Goal: Information Seeking & Learning: Learn about a topic

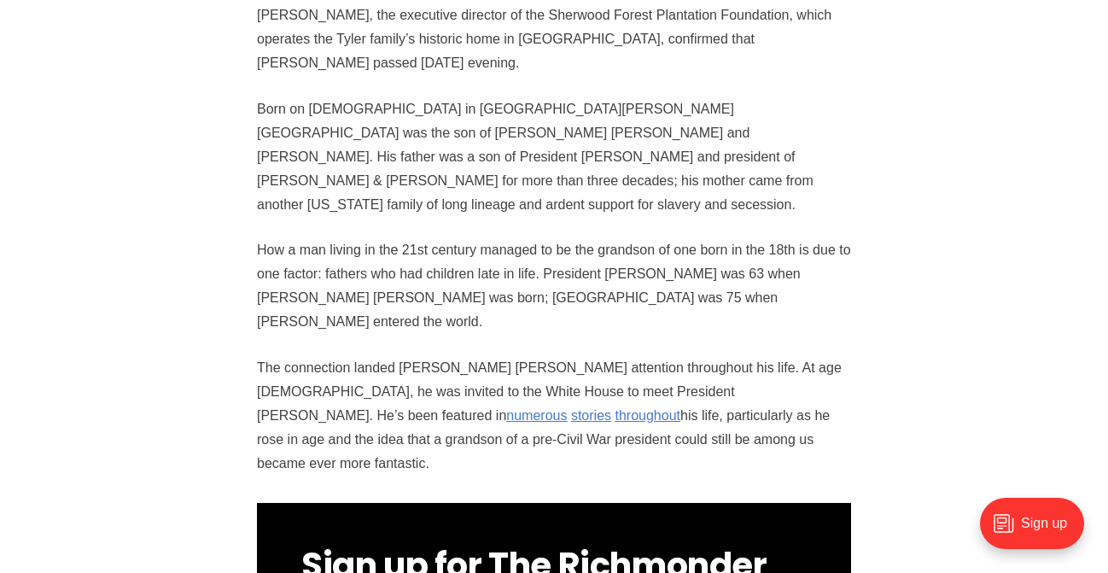
scroll to position [1138, 0]
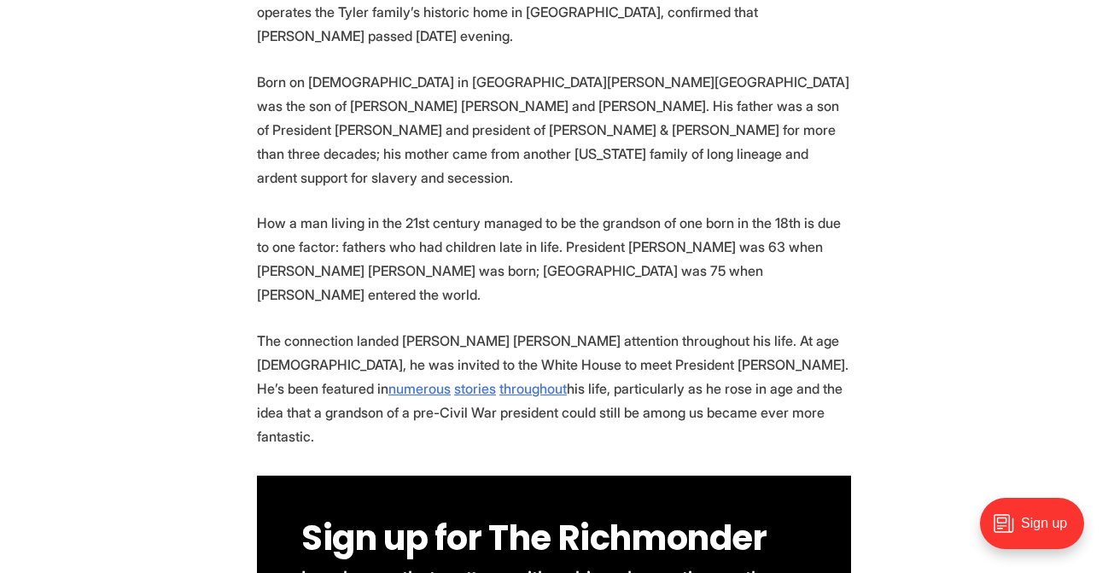
click at [418, 329] on p "The connection landed [PERSON_NAME] [PERSON_NAME] attention throughout his life…" at bounding box center [554, 389] width 594 height 120
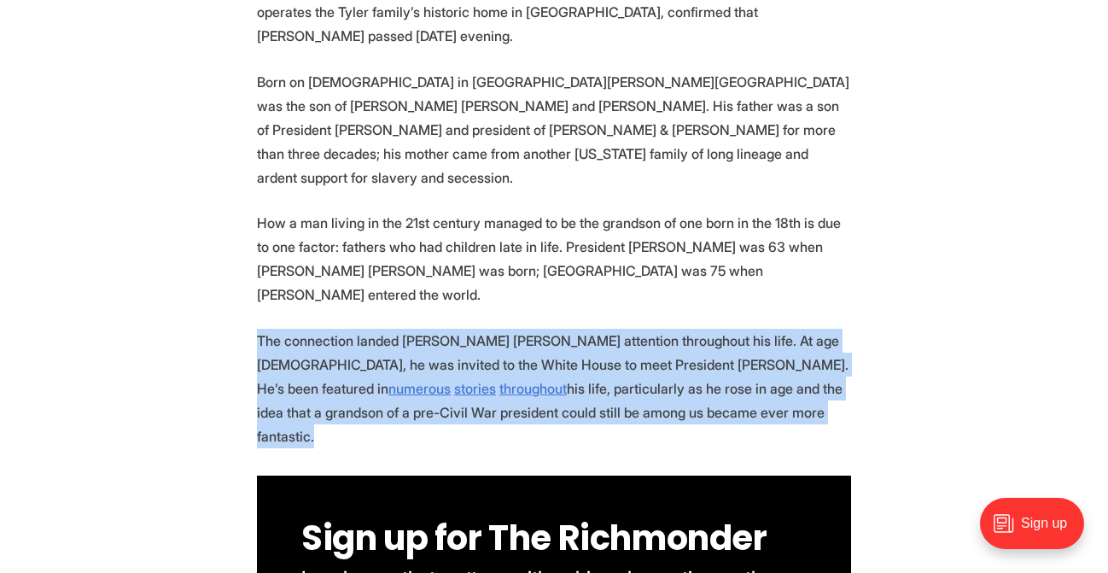
click at [418, 329] on p "The connection landed [PERSON_NAME] [PERSON_NAME] attention throughout his life…" at bounding box center [554, 389] width 594 height 120
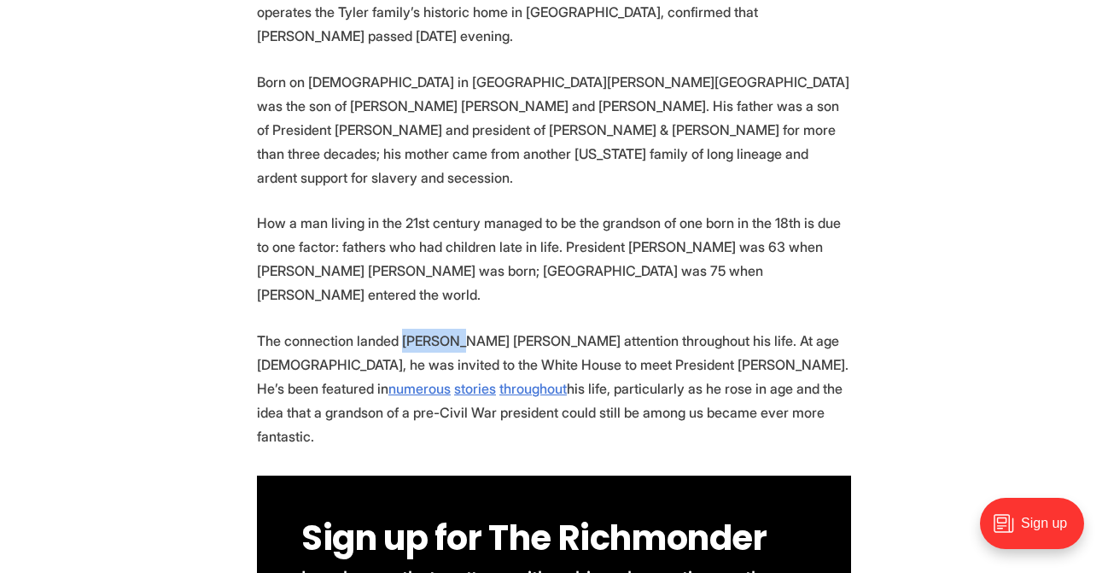
click at [418, 329] on p "The connection landed [PERSON_NAME] [PERSON_NAME] attention throughout his life…" at bounding box center [554, 389] width 594 height 120
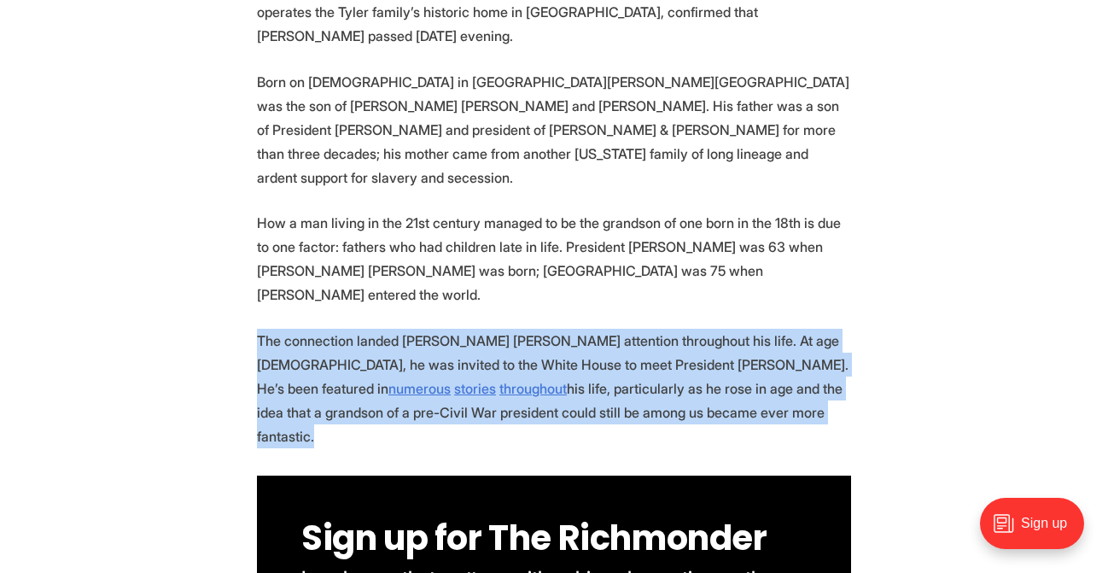
click at [419, 329] on p "The connection landed [PERSON_NAME] [PERSON_NAME] attention throughout his life…" at bounding box center [554, 389] width 594 height 120
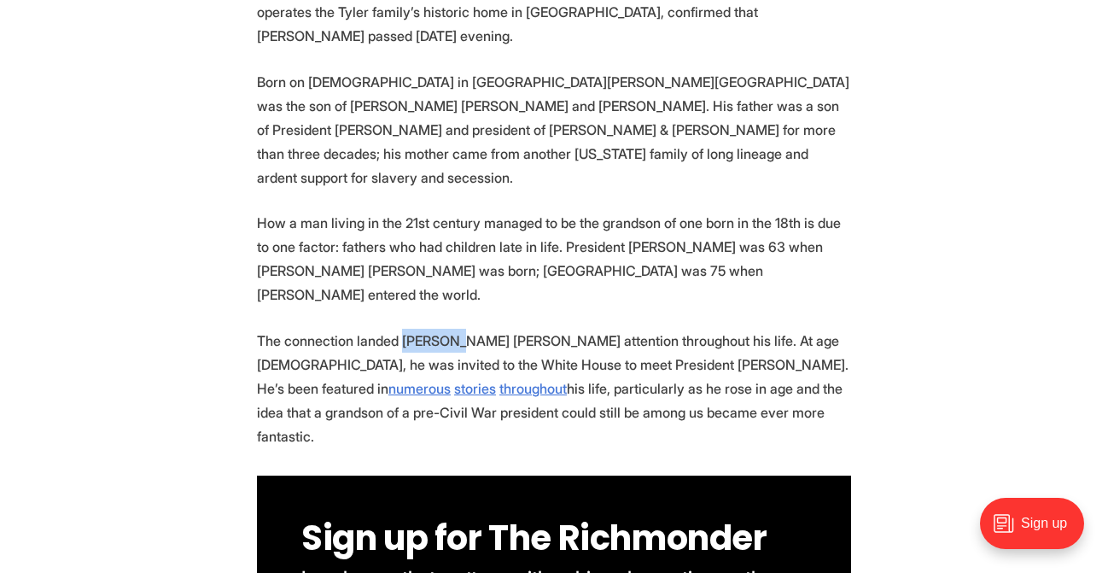
click at [419, 329] on p "The connection landed [PERSON_NAME] [PERSON_NAME] attention throughout his life…" at bounding box center [554, 389] width 594 height 120
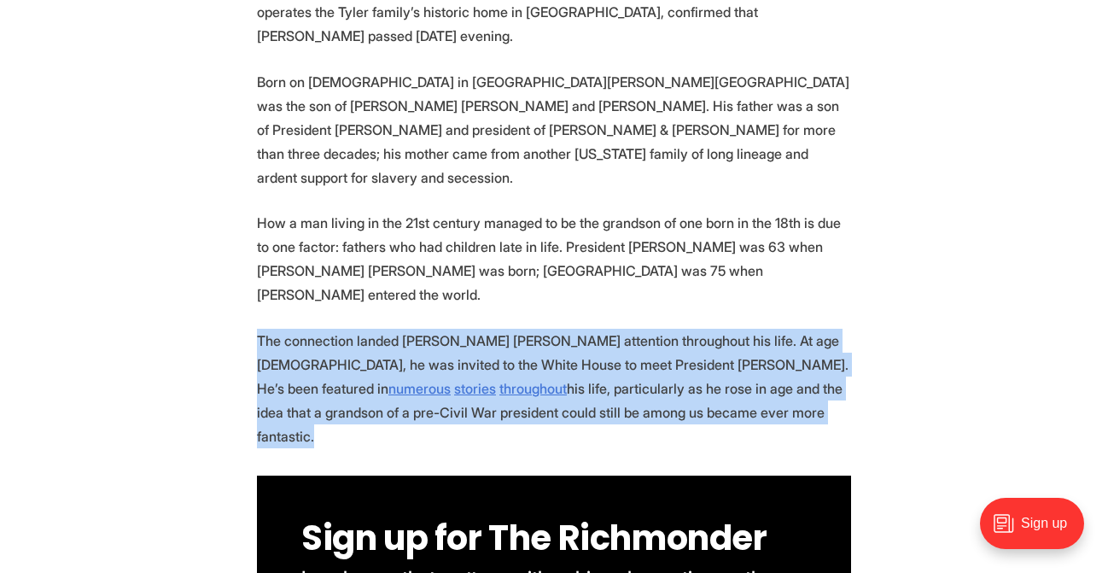
click at [419, 329] on p "The connection landed [PERSON_NAME] [PERSON_NAME] attention throughout his life…" at bounding box center [554, 389] width 594 height 120
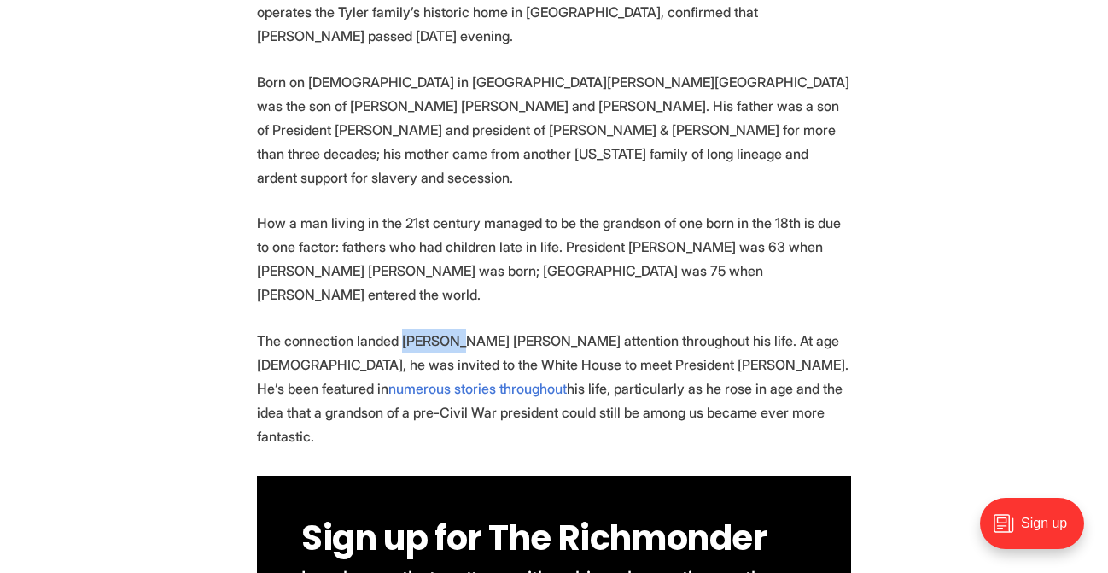
click at [419, 329] on p "The connection landed [PERSON_NAME] [PERSON_NAME] attention throughout his life…" at bounding box center [554, 389] width 594 height 120
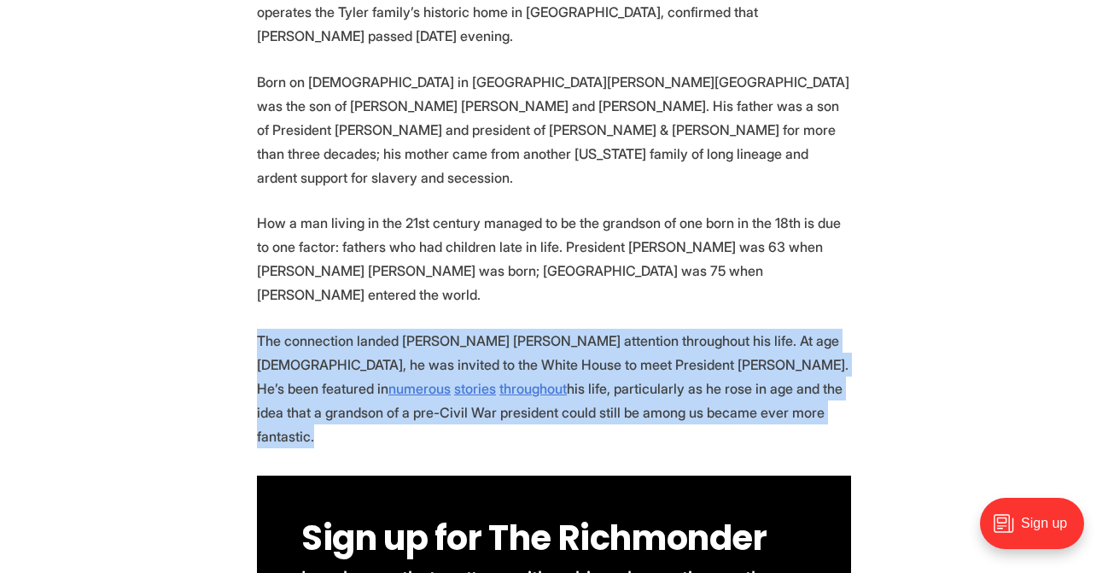
click at [419, 329] on p "The connection landed [PERSON_NAME] [PERSON_NAME] attention throughout his life…" at bounding box center [554, 389] width 594 height 120
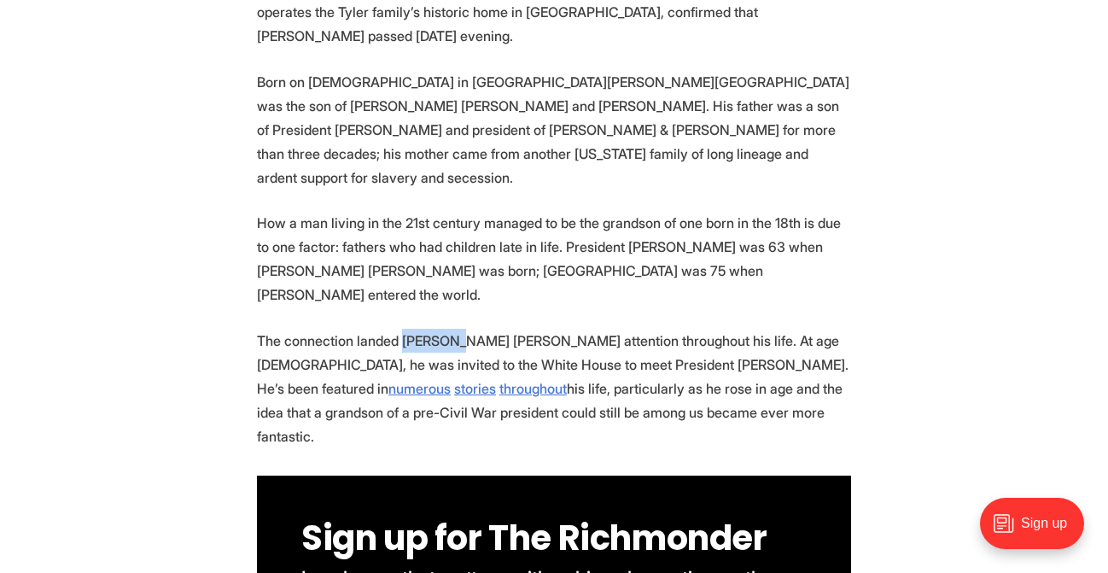
click at [419, 329] on p "The connection landed [PERSON_NAME] [PERSON_NAME] attention throughout his life…" at bounding box center [554, 389] width 594 height 120
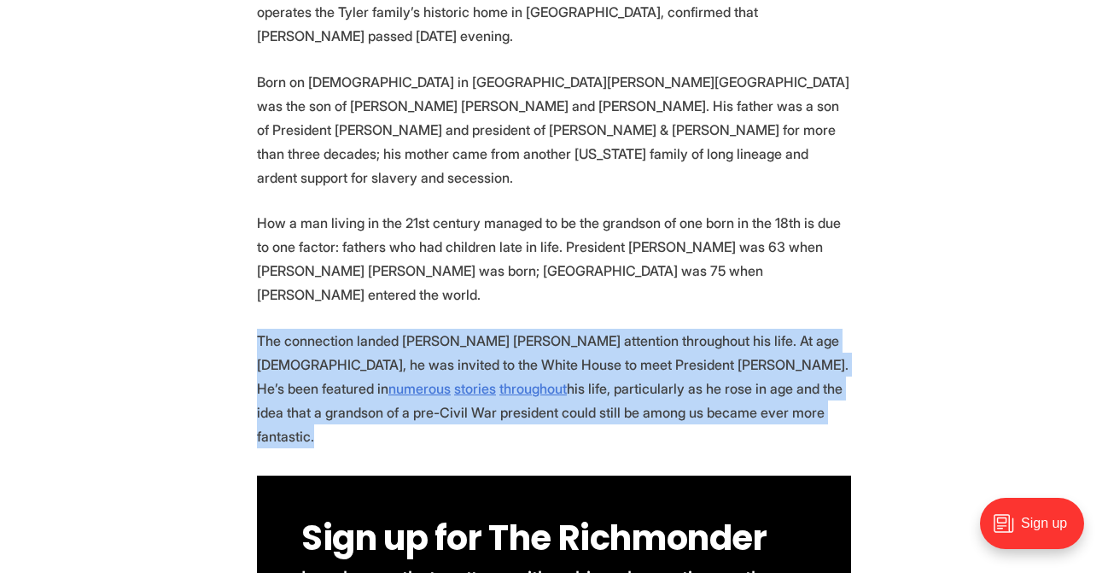
click at [419, 329] on p "The connection landed [PERSON_NAME] [PERSON_NAME] attention throughout his life…" at bounding box center [554, 389] width 594 height 120
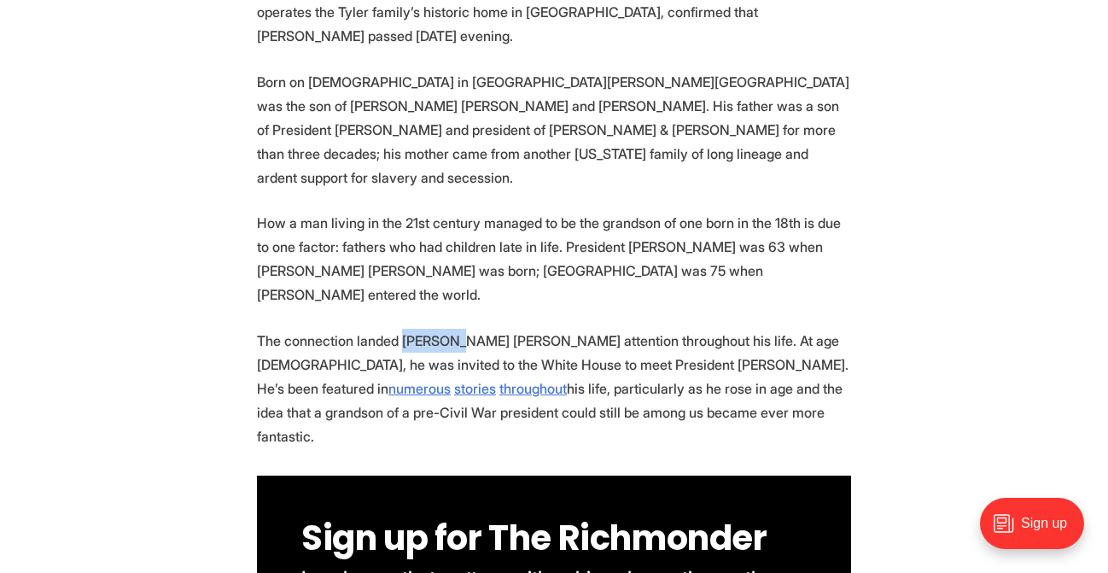
click at [419, 329] on p "The connection landed [PERSON_NAME] [PERSON_NAME] attention throughout his life…" at bounding box center [554, 389] width 594 height 120
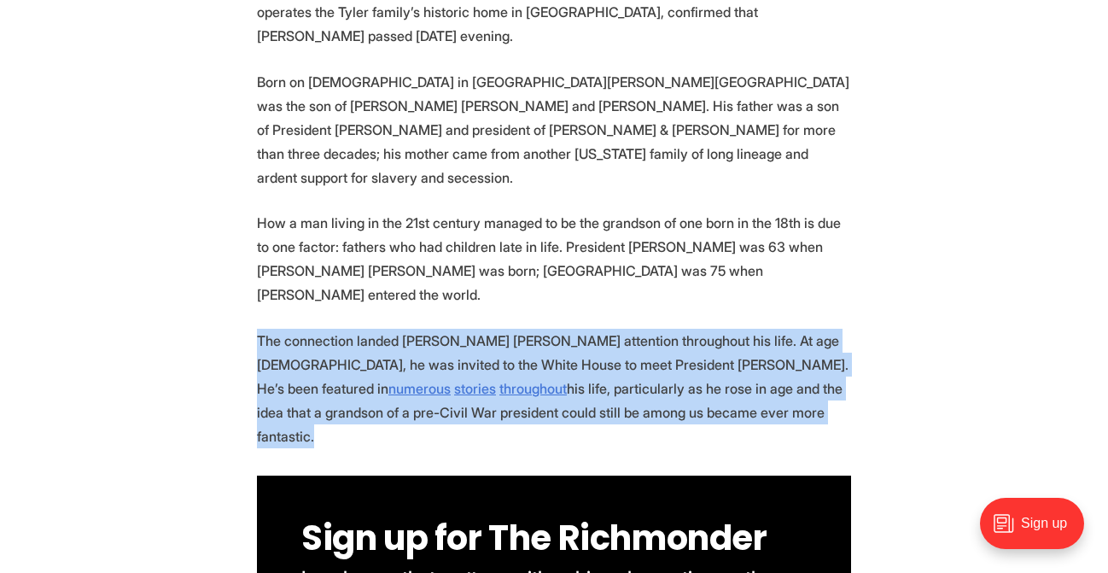
click at [419, 329] on p "The connection landed [PERSON_NAME] [PERSON_NAME] attention throughout his life…" at bounding box center [554, 389] width 594 height 120
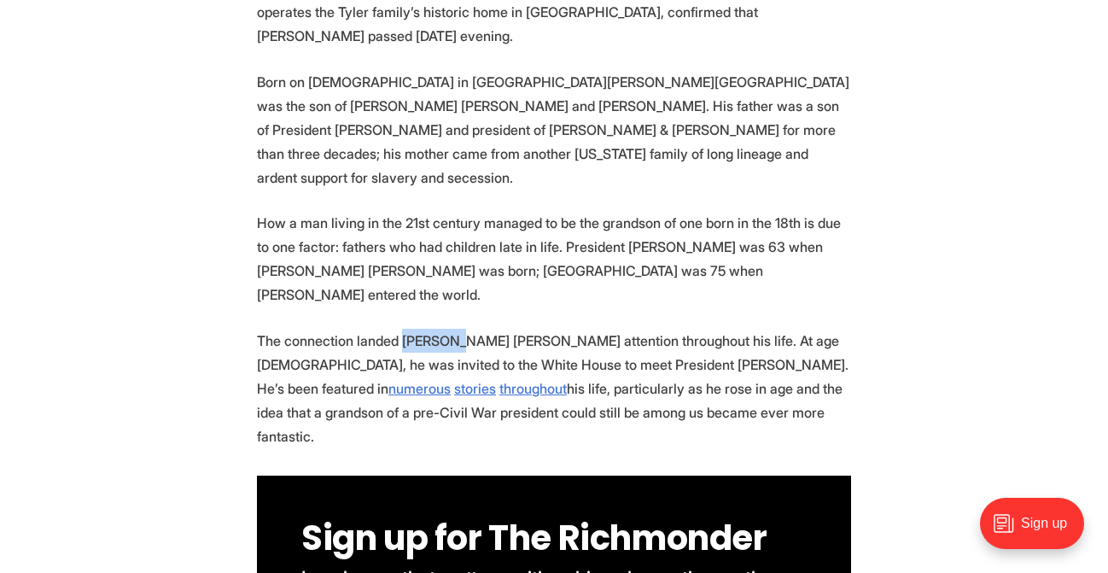
click at [419, 329] on p "The connection landed [PERSON_NAME] [PERSON_NAME] attention throughout his life…" at bounding box center [554, 389] width 594 height 120
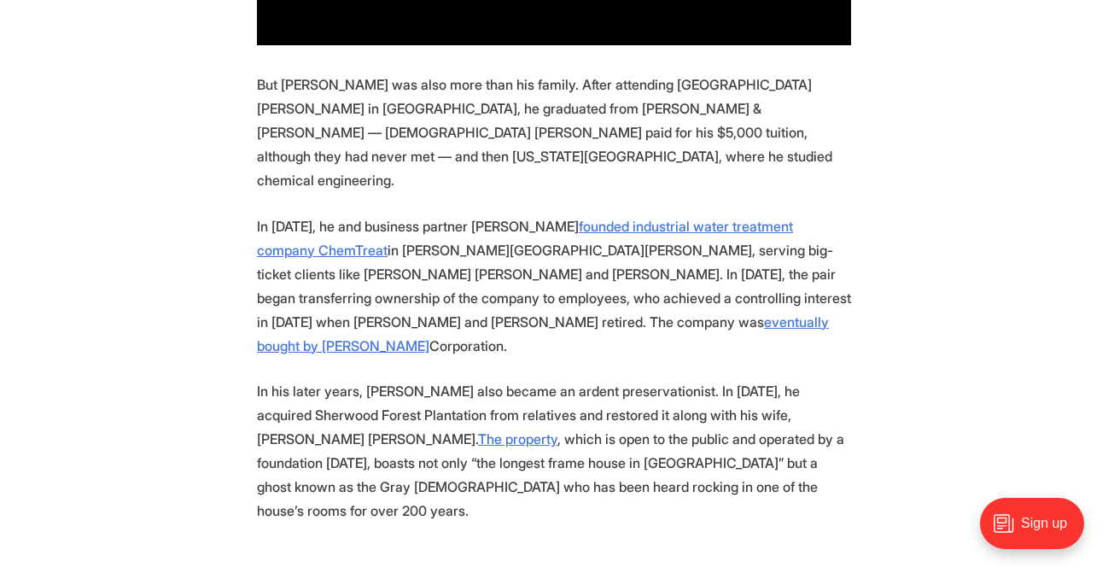
scroll to position [1861, 0]
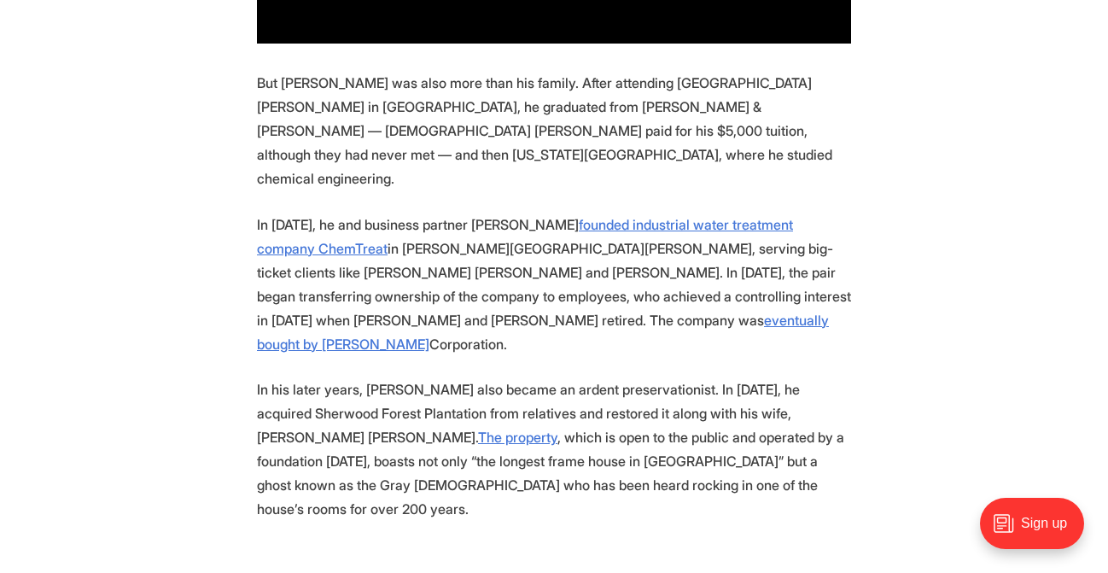
click at [249, 316] on section "Since [DATE], [PERSON_NAME] [PERSON_NAME] was the last living link to a vanishe…" at bounding box center [554, 217] width 1108 height 2351
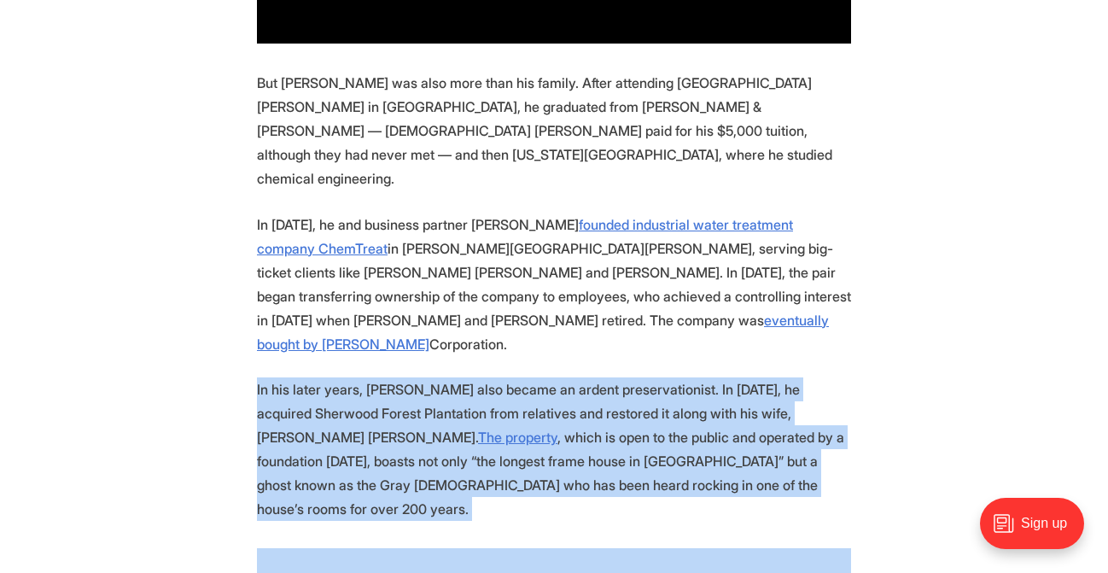
click at [249, 316] on section "Since [DATE], [PERSON_NAME] [PERSON_NAME] was the last living link to a vanishe…" at bounding box center [554, 217] width 1108 height 2351
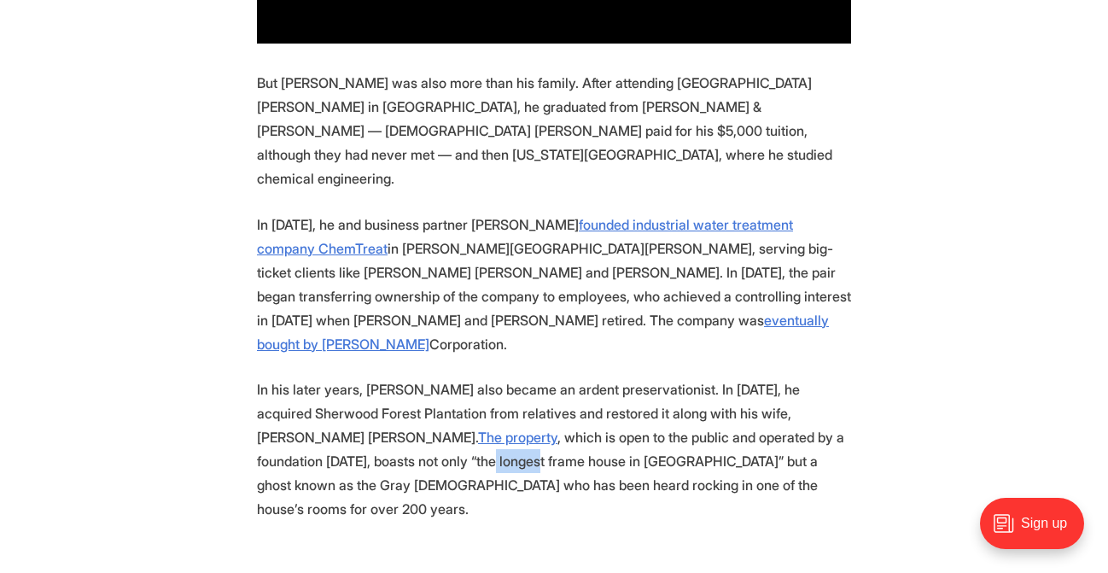
click at [249, 316] on section "Since [DATE], [PERSON_NAME] [PERSON_NAME] was the last living link to a vanishe…" at bounding box center [554, 217] width 1108 height 2351
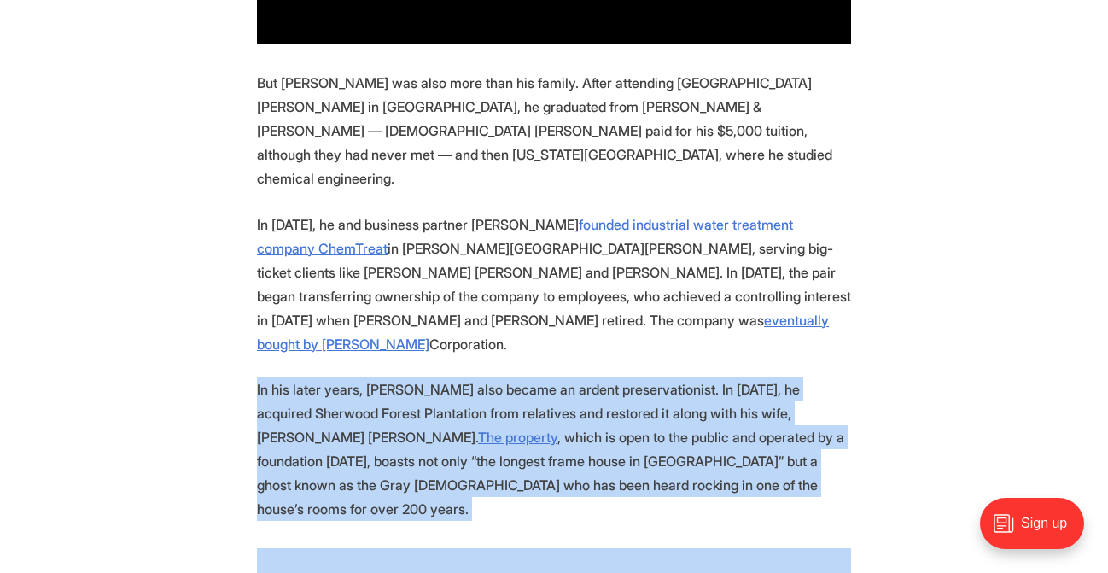
click at [249, 316] on section "Since [DATE], [PERSON_NAME] [PERSON_NAME] was the last living link to a vanishe…" at bounding box center [554, 217] width 1108 height 2351
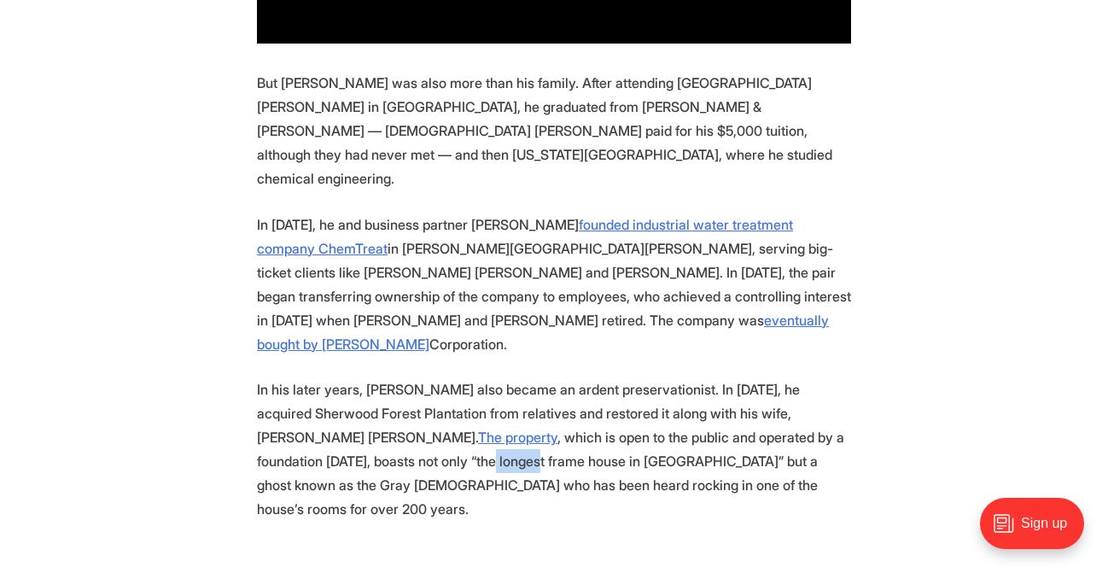
click at [249, 316] on section "Since [DATE], [PERSON_NAME] [PERSON_NAME] was the last living link to a vanishe…" at bounding box center [554, 217] width 1108 height 2351
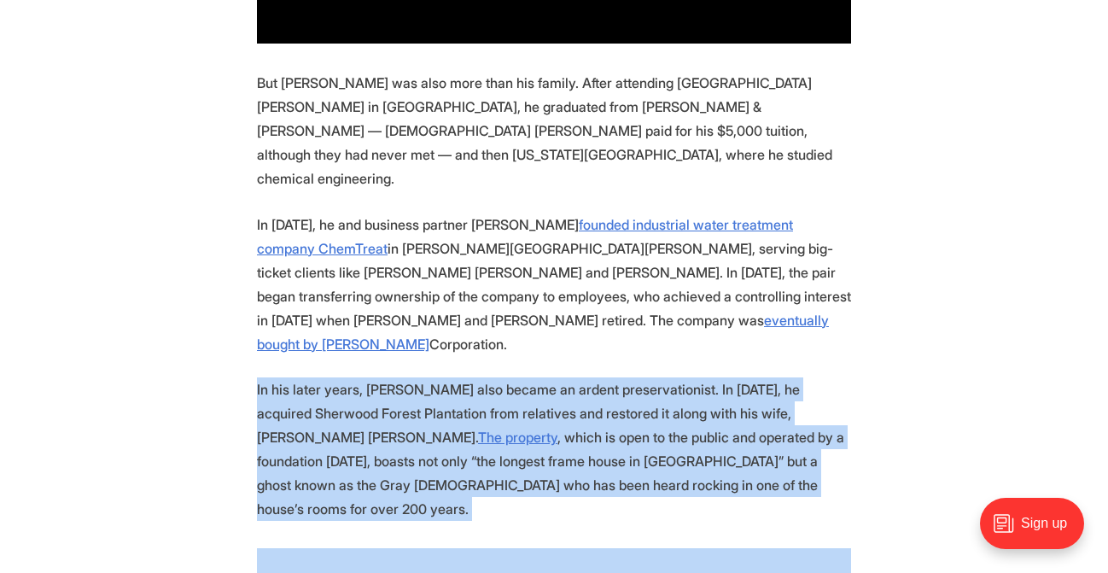
click at [249, 316] on section "Since [DATE], [PERSON_NAME] [PERSON_NAME] was the last living link to a vanishe…" at bounding box center [554, 217] width 1108 height 2351
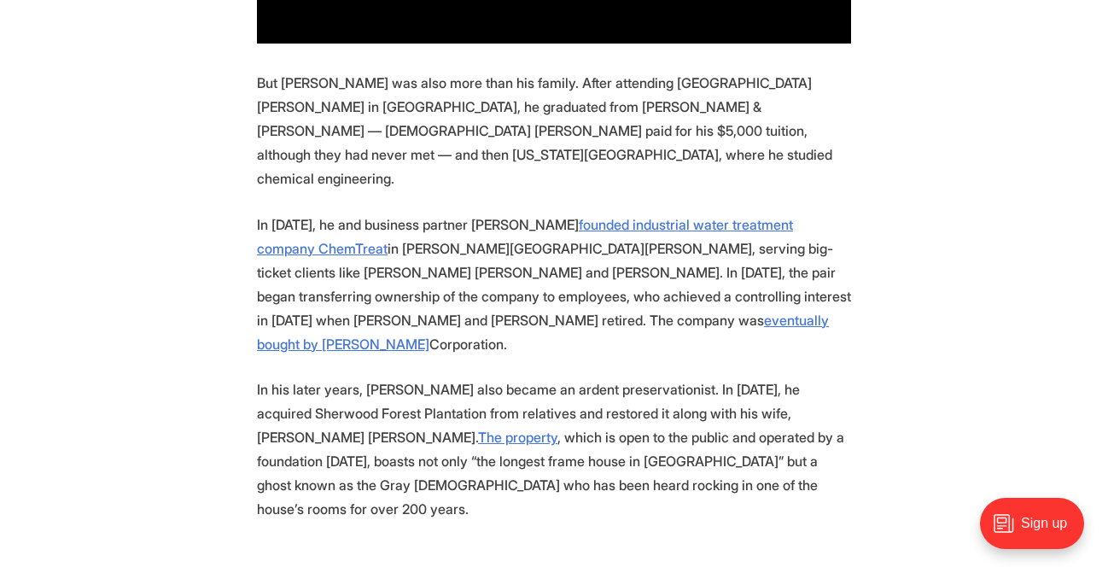
click at [249, 316] on section "Since [DATE], [PERSON_NAME] [PERSON_NAME] was the last living link to a vanishe…" at bounding box center [554, 217] width 1108 height 2351
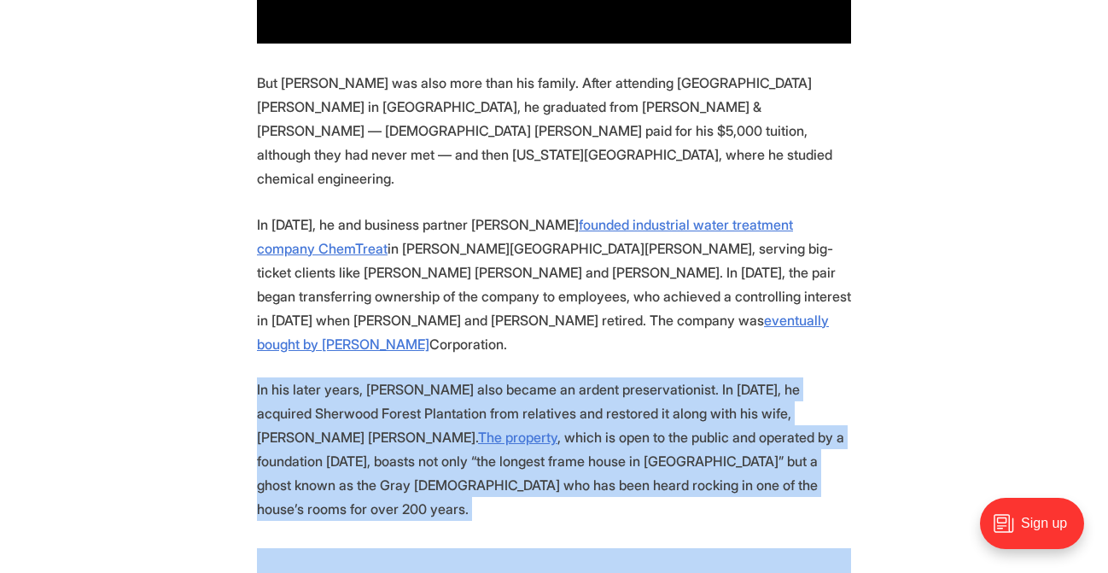
click at [249, 316] on section "Since [DATE], [PERSON_NAME] [PERSON_NAME] was the last living link to a vanishe…" at bounding box center [554, 217] width 1108 height 2351
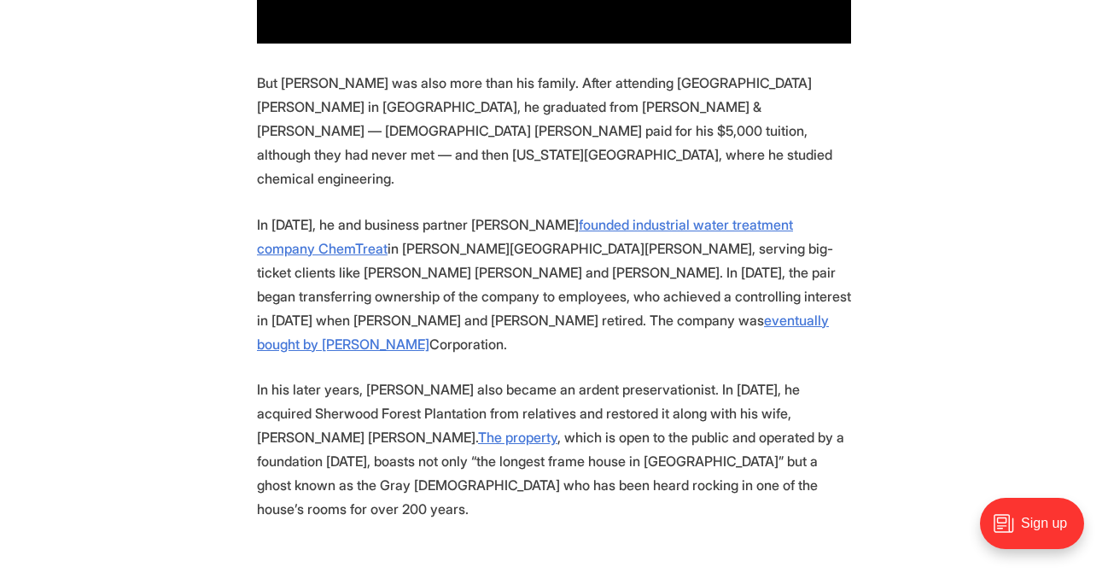
click at [249, 316] on section "Since [DATE], [PERSON_NAME] [PERSON_NAME] was the last living link to a vanishe…" at bounding box center [554, 217] width 1108 height 2351
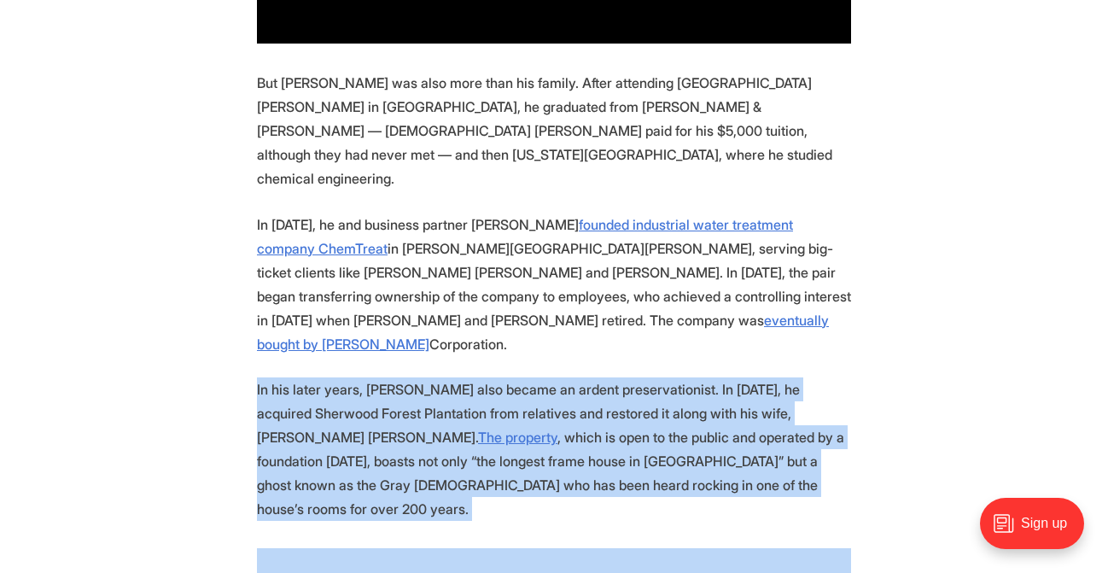
click at [249, 316] on section "Since [DATE], [PERSON_NAME] [PERSON_NAME] was the last living link to a vanishe…" at bounding box center [554, 217] width 1108 height 2351
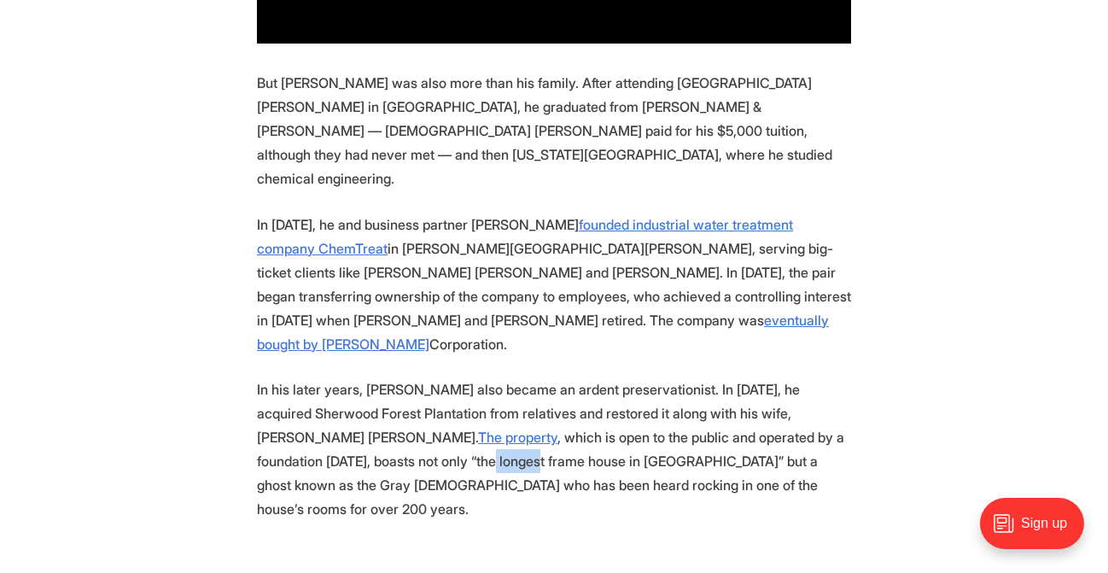
click at [249, 316] on section "Since [DATE], [PERSON_NAME] [PERSON_NAME] was the last living link to a vanishe…" at bounding box center [554, 217] width 1108 height 2351
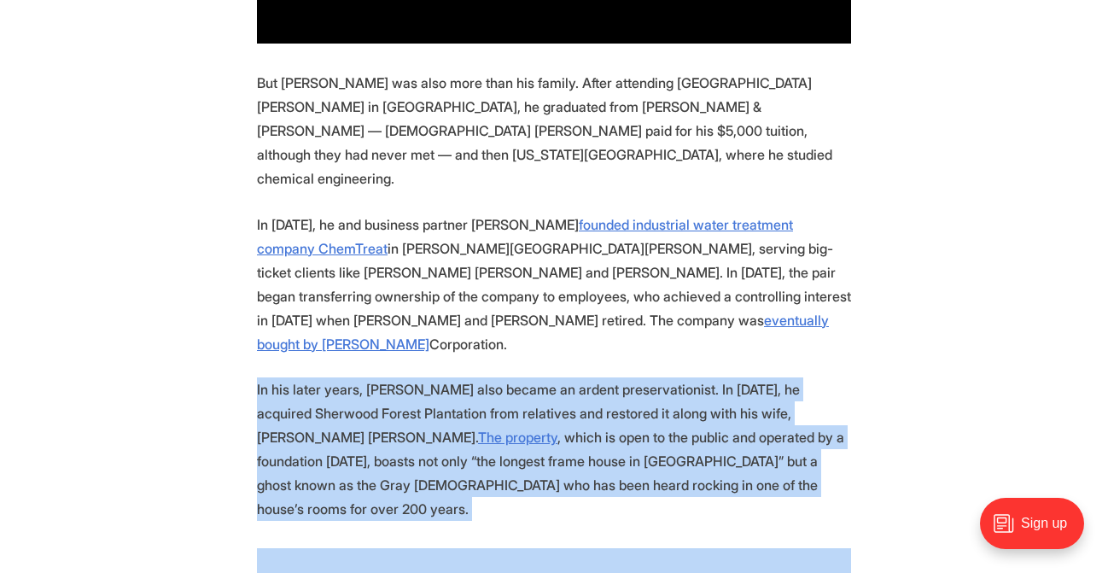
click at [249, 316] on section "Since [DATE], [PERSON_NAME] [PERSON_NAME] was the last living link to a vanishe…" at bounding box center [554, 217] width 1108 height 2351
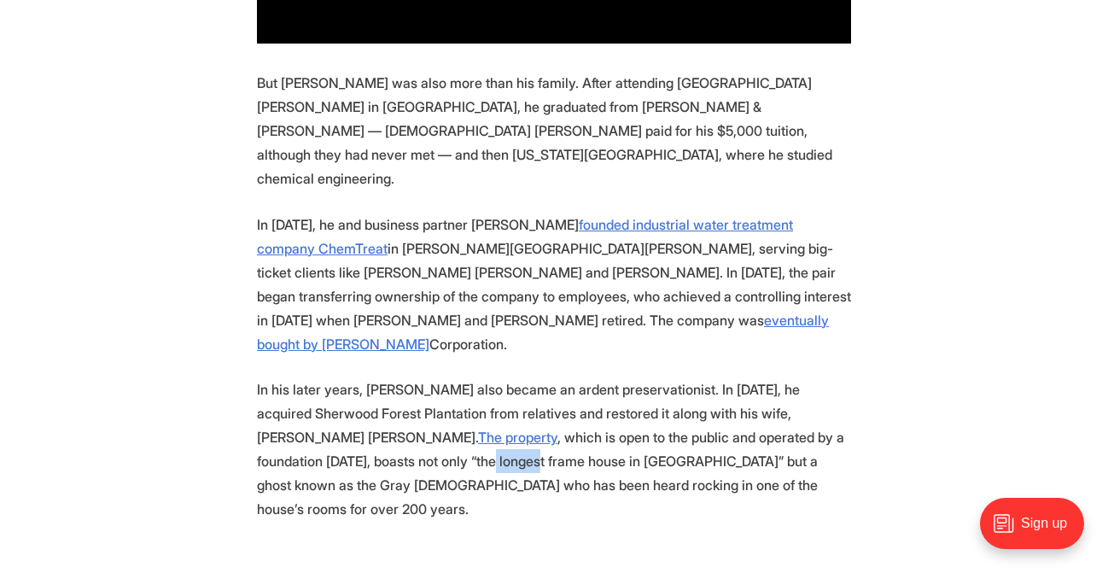
click at [249, 316] on section "Since [DATE], [PERSON_NAME] [PERSON_NAME] was the last living link to a vanishe…" at bounding box center [554, 217] width 1108 height 2351
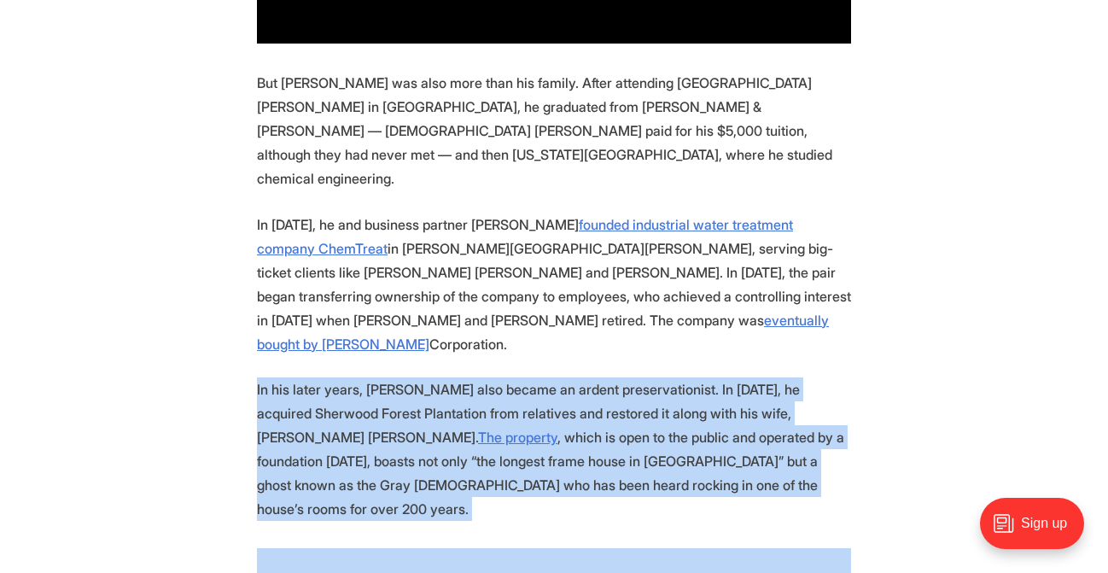
click at [249, 316] on section "Since [DATE], [PERSON_NAME] [PERSON_NAME] was the last living link to a vanishe…" at bounding box center [554, 217] width 1108 height 2351
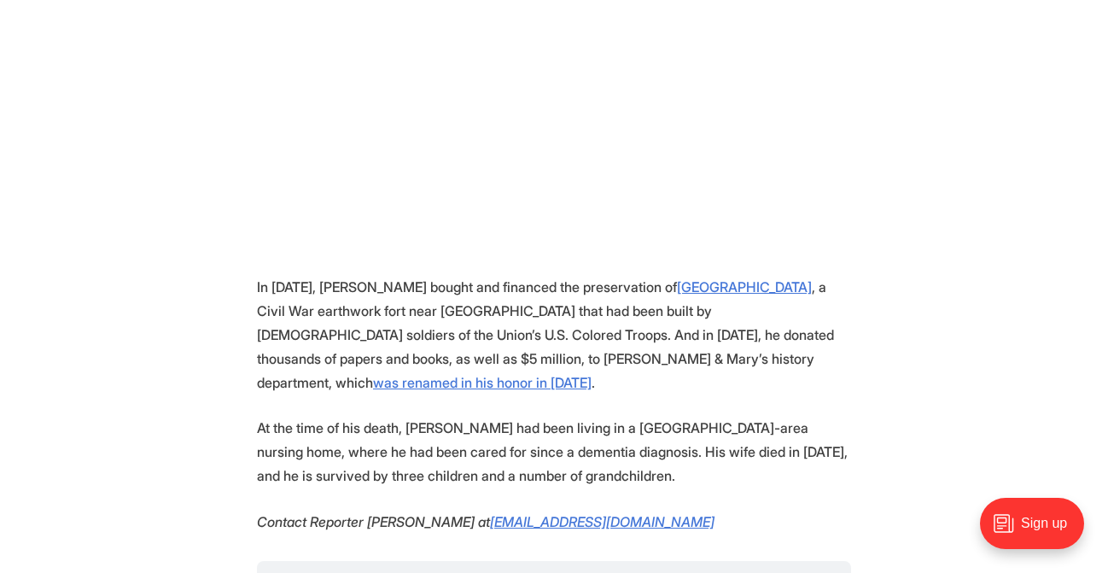
scroll to position [2507, 0]
